Goal: Navigation & Orientation: Find specific page/section

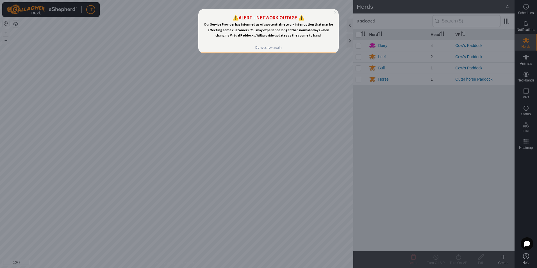
click at [335, 12] on icon "Close Preview" at bounding box center [335, 12] width 2 height 2
